Goal: Information Seeking & Learning: Learn about a topic

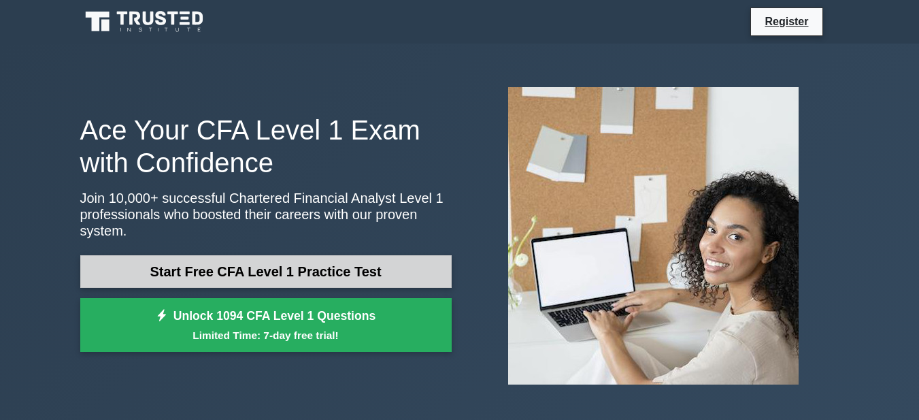
click at [275, 259] on link "Start Free CFA Level 1 Practice Test" at bounding box center [266, 271] width 372 height 33
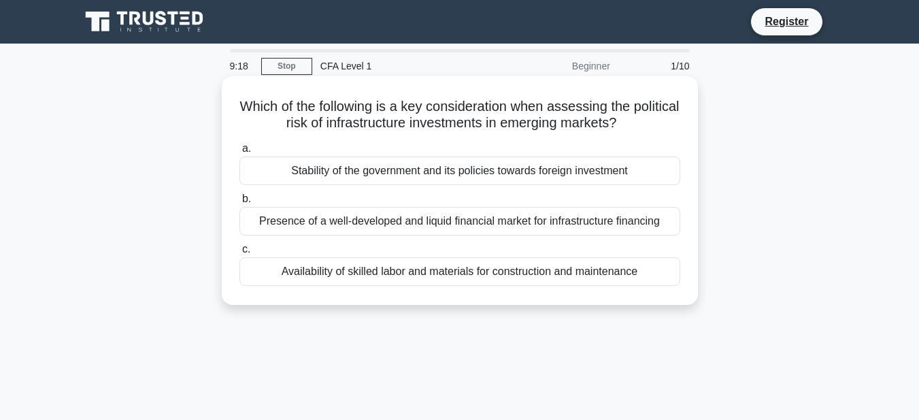
click at [502, 217] on div "Presence of a well-developed and liquid financial market for infrastructure fin…" at bounding box center [460, 221] width 441 height 29
click at [240, 203] on input "b. Presence of a well-developed and liquid financial market for infrastructure …" at bounding box center [240, 199] width 0 height 9
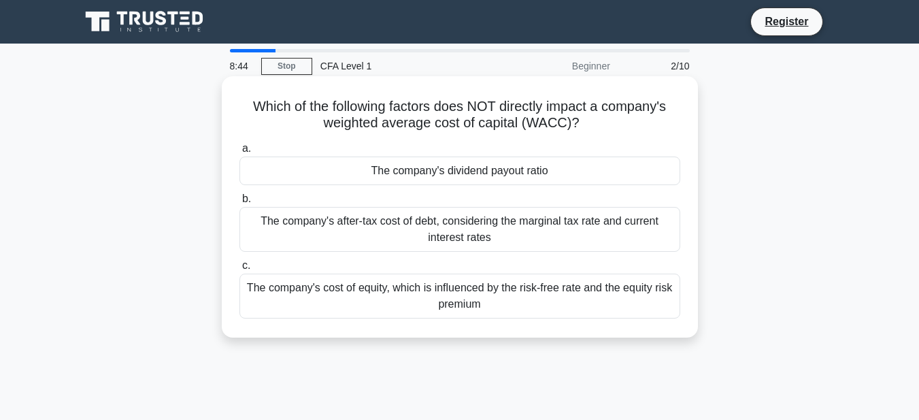
click at [527, 171] on div "The company's dividend payout ratio" at bounding box center [460, 171] width 441 height 29
click at [240, 153] on input "a. The company's dividend payout ratio" at bounding box center [240, 148] width 0 height 9
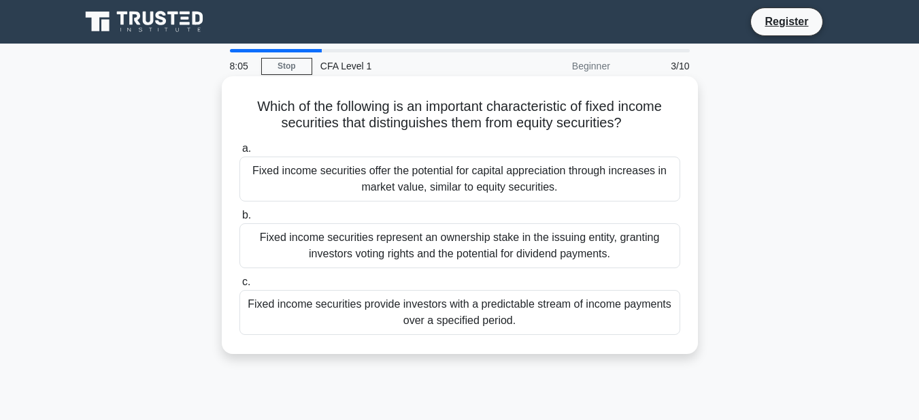
click at [517, 306] on div "Fixed income securities provide investors with a predictable stream of income p…" at bounding box center [460, 312] width 441 height 45
click at [240, 286] on input "c. Fixed income securities provide investors with a predictable stream of incom…" at bounding box center [240, 282] width 0 height 9
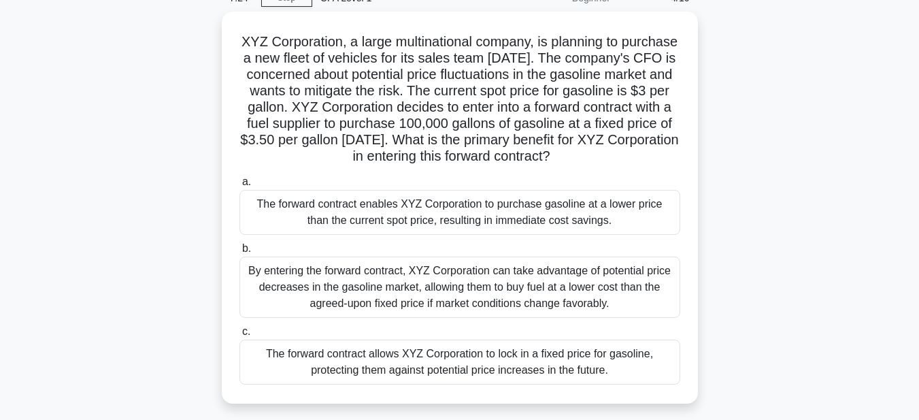
scroll to position [136, 0]
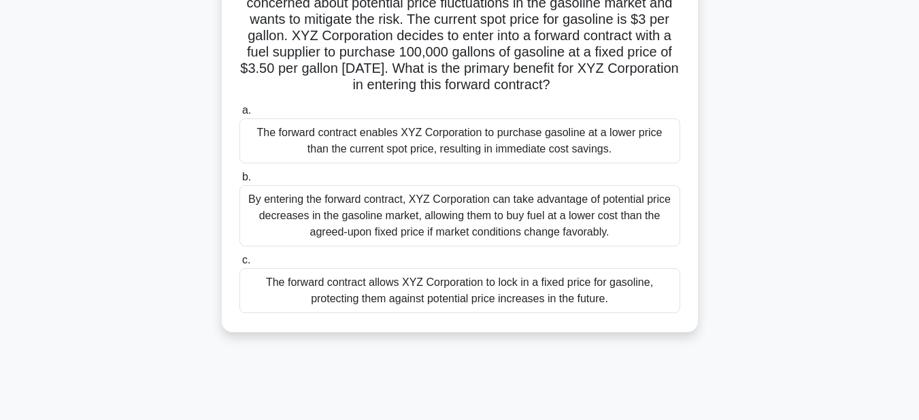
click at [540, 313] on div "The forward contract allows XYZ Corporation to lock in a fixed price for gasoli…" at bounding box center [460, 290] width 441 height 45
click at [240, 265] on input "c. The forward contract allows XYZ Corporation to lock in a fixed price for gas…" at bounding box center [240, 260] width 0 height 9
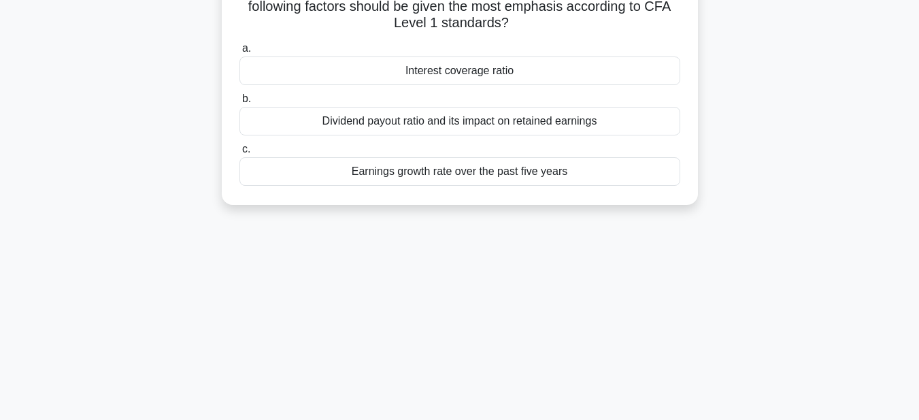
scroll to position [0, 0]
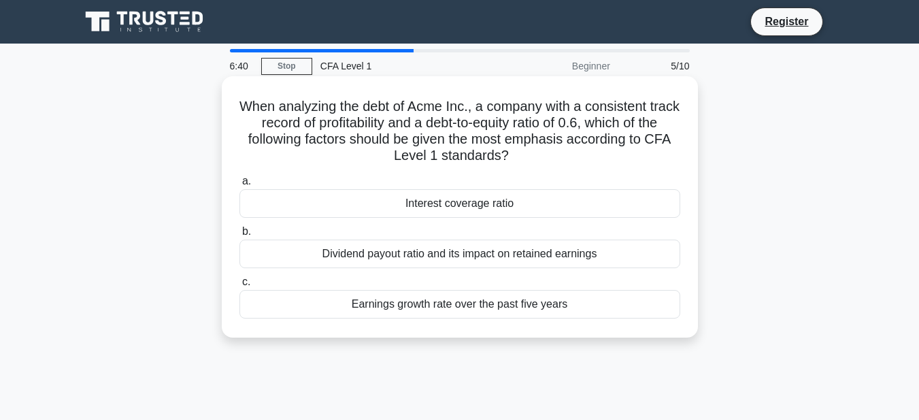
click at [454, 253] on div "Dividend payout ratio and its impact on retained earnings" at bounding box center [460, 254] width 441 height 29
click at [240, 236] on input "b. Dividend payout ratio and its impact on retained earnings" at bounding box center [240, 231] width 0 height 9
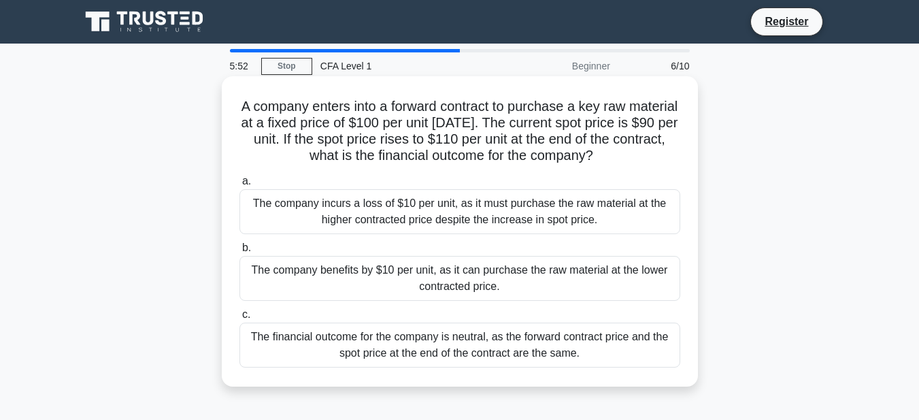
click at [493, 278] on div "The company benefits by $10 per unit, as it can purchase the raw material at th…" at bounding box center [460, 278] width 441 height 45
click at [240, 252] on input "b. The company benefits by $10 per unit, as it can purchase the raw material at…" at bounding box center [240, 248] width 0 height 9
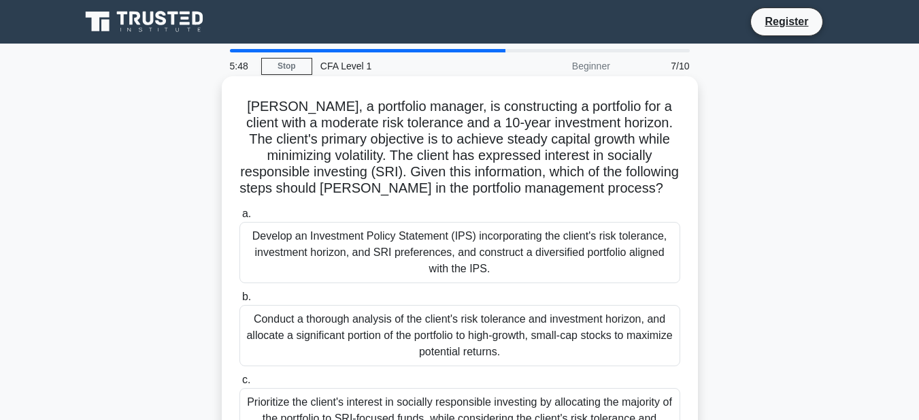
scroll to position [68, 0]
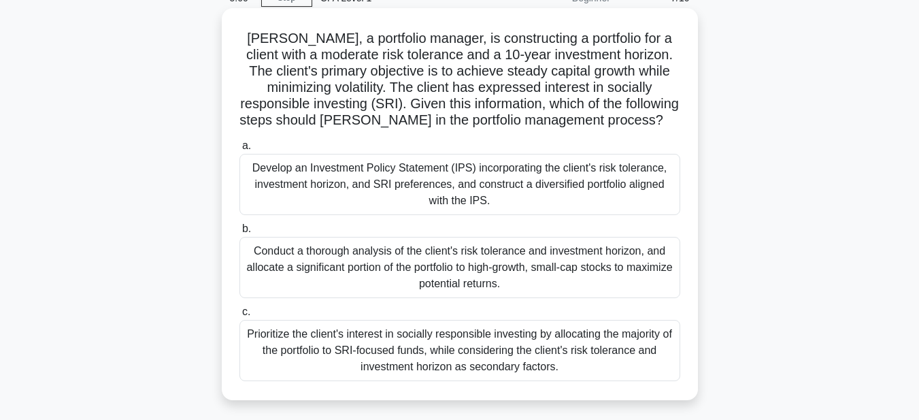
click at [453, 188] on div "Develop an Investment Policy Statement (IPS) incorporating the client's risk to…" at bounding box center [460, 184] width 441 height 61
click at [240, 150] on input "a. Develop an Investment Policy Statement (IPS) incorporating the client's risk…" at bounding box center [240, 146] width 0 height 9
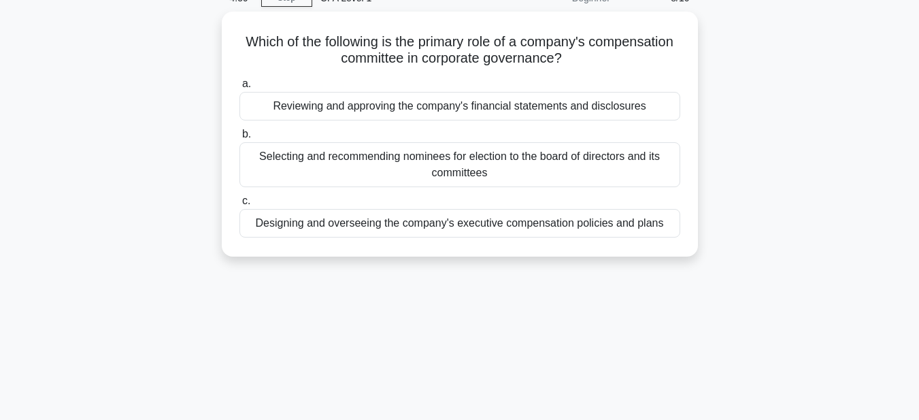
scroll to position [0, 0]
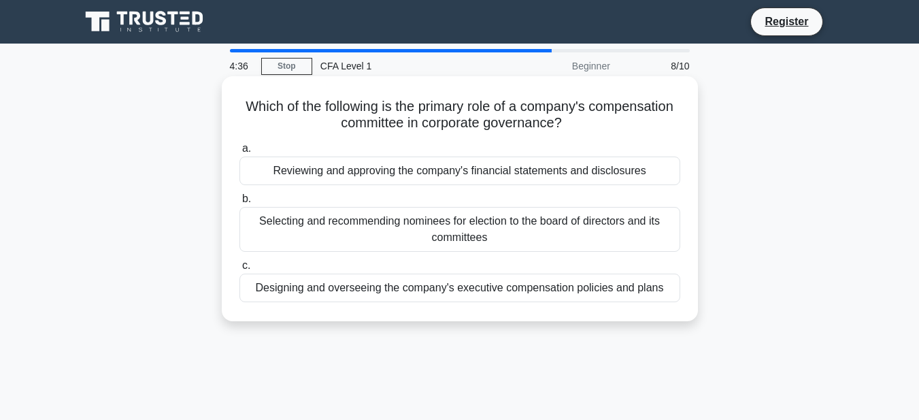
click at [583, 288] on div "Designing and overseeing the company's executive compensation policies and plans" at bounding box center [460, 288] width 441 height 29
click at [240, 270] on input "c. Designing and overseeing the company's executive compensation policies and p…" at bounding box center [240, 265] width 0 height 9
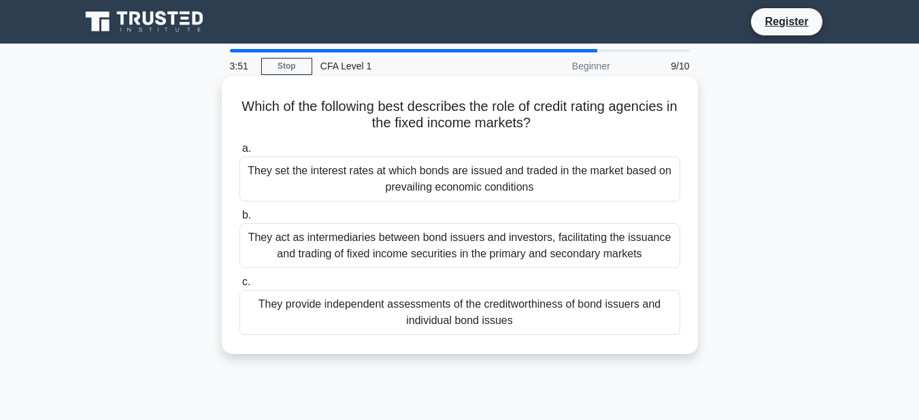
click at [493, 305] on div "They provide independent assessments of the creditworthiness of bond issuers an…" at bounding box center [460, 312] width 441 height 45
click at [240, 286] on input "c. They provide independent assessments of the creditworthiness of bond issuers…" at bounding box center [240, 282] width 0 height 9
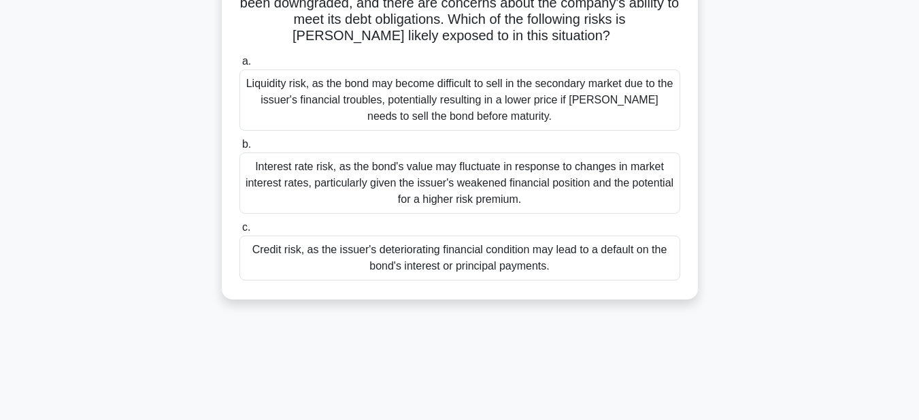
scroll to position [68, 0]
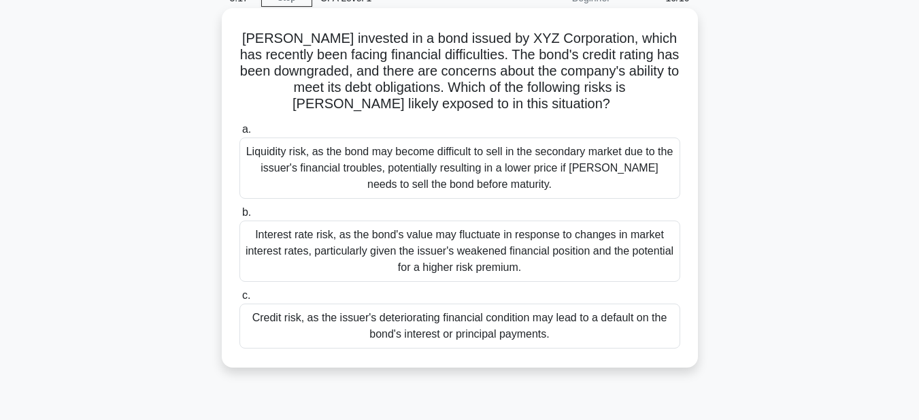
click at [414, 319] on div "Credit risk, as the issuer's deteriorating financial condition may lead to a de…" at bounding box center [460, 326] width 441 height 45
click at [240, 300] on input "c. Credit risk, as the issuer's deteriorating financial condition may lead to a…" at bounding box center [240, 295] width 0 height 9
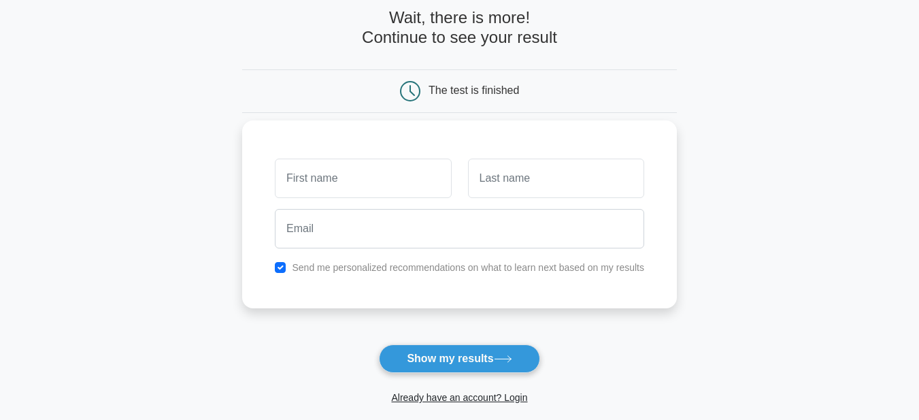
scroll to position [136, 0]
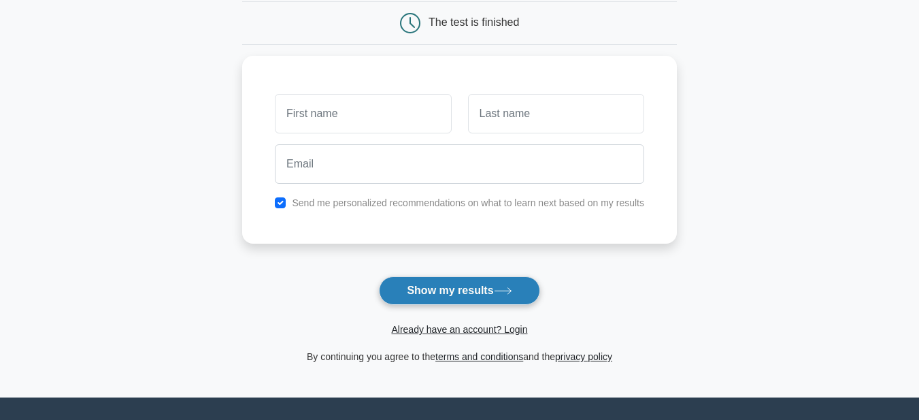
click at [446, 293] on button "Show my results" at bounding box center [459, 290] width 161 height 29
